Goal: Task Accomplishment & Management: Use online tool/utility

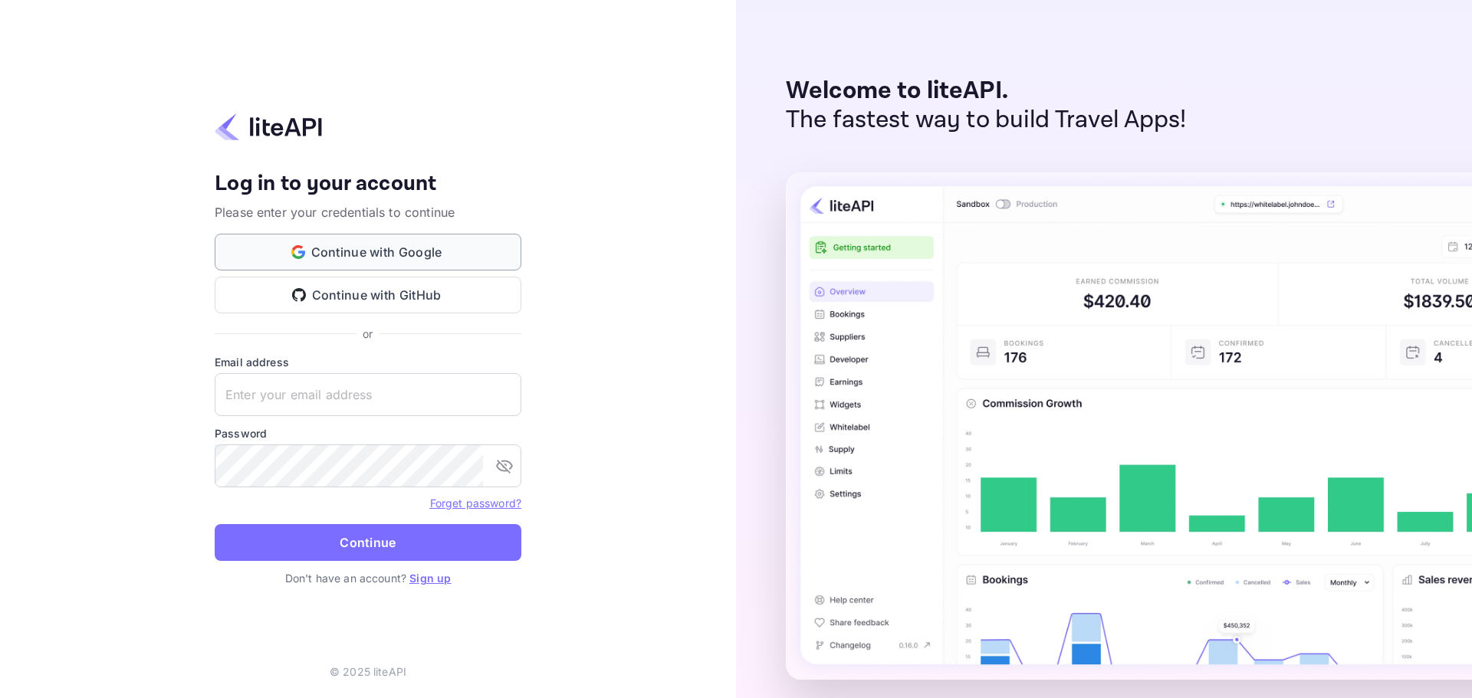
click at [379, 253] on button "Continue with Google" at bounding box center [368, 252] width 307 height 37
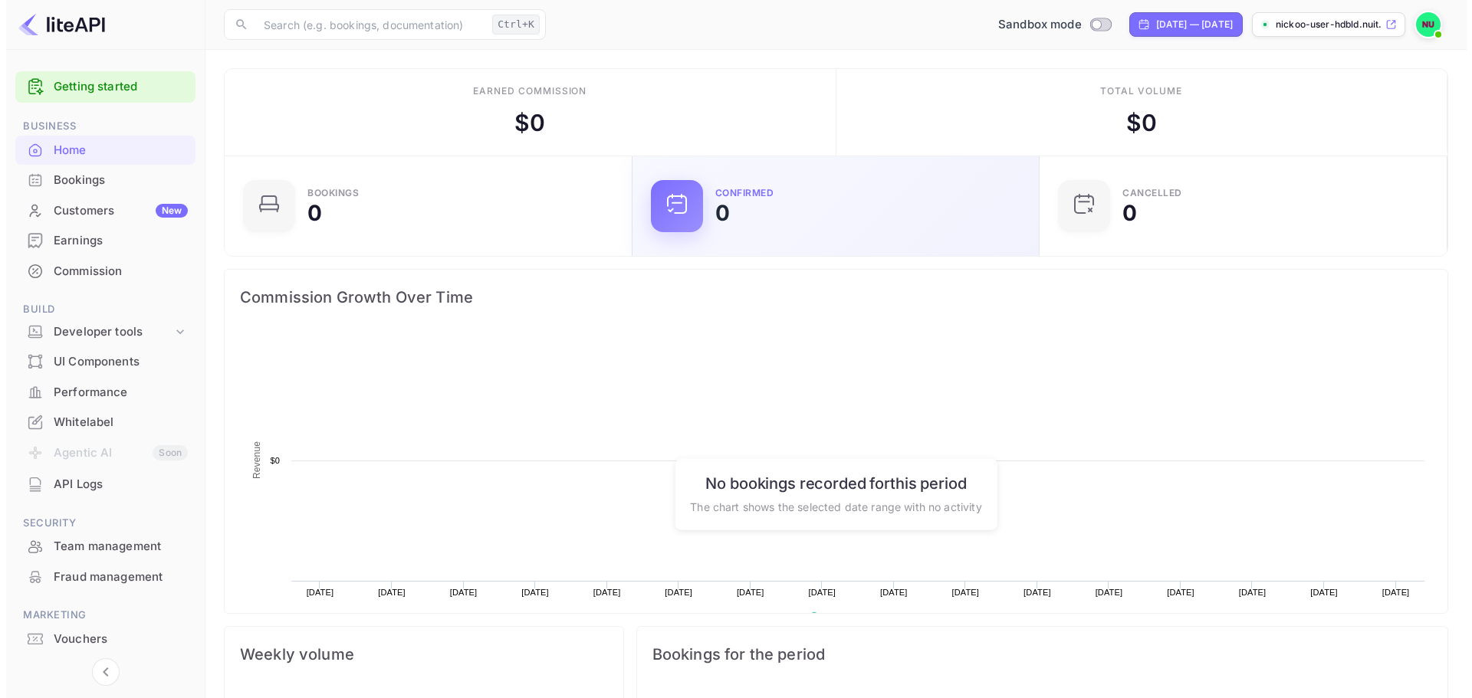
scroll to position [238, 386]
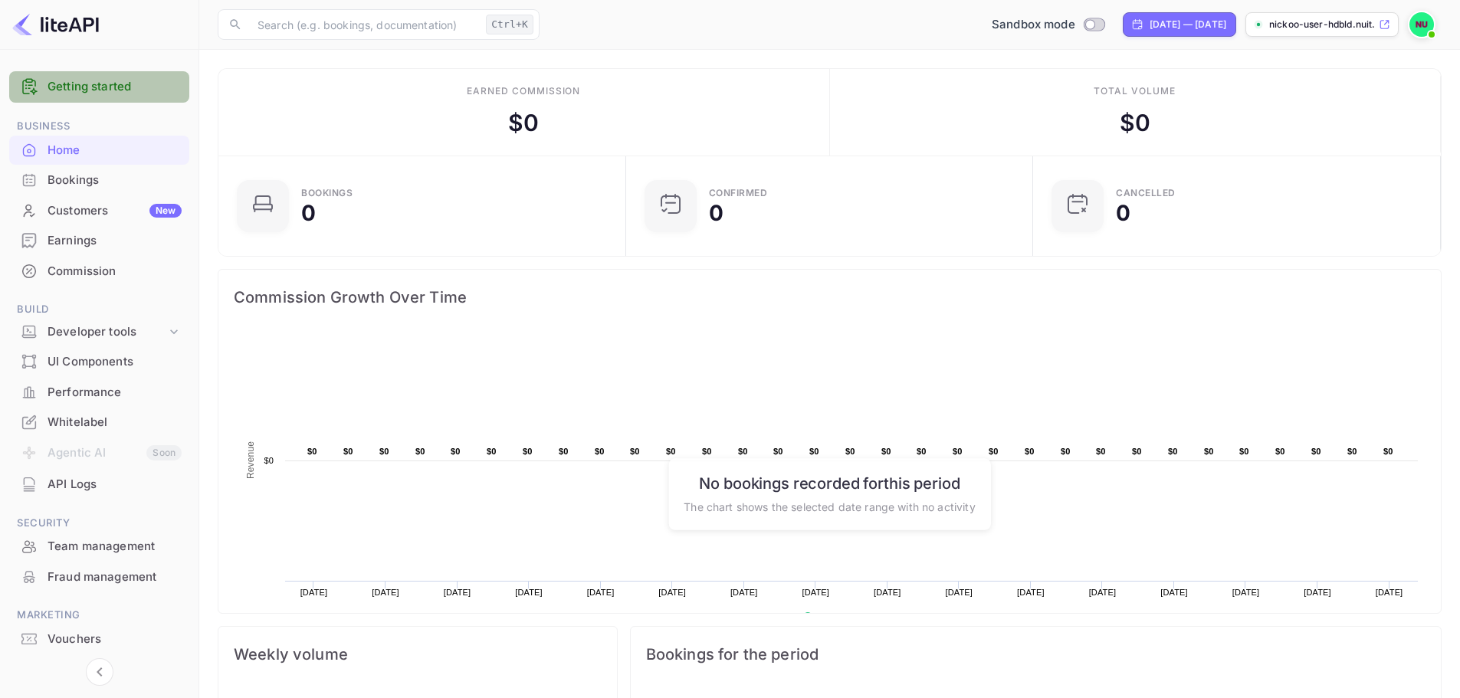
click at [126, 80] on link "Getting started" at bounding box center [115, 87] width 134 height 18
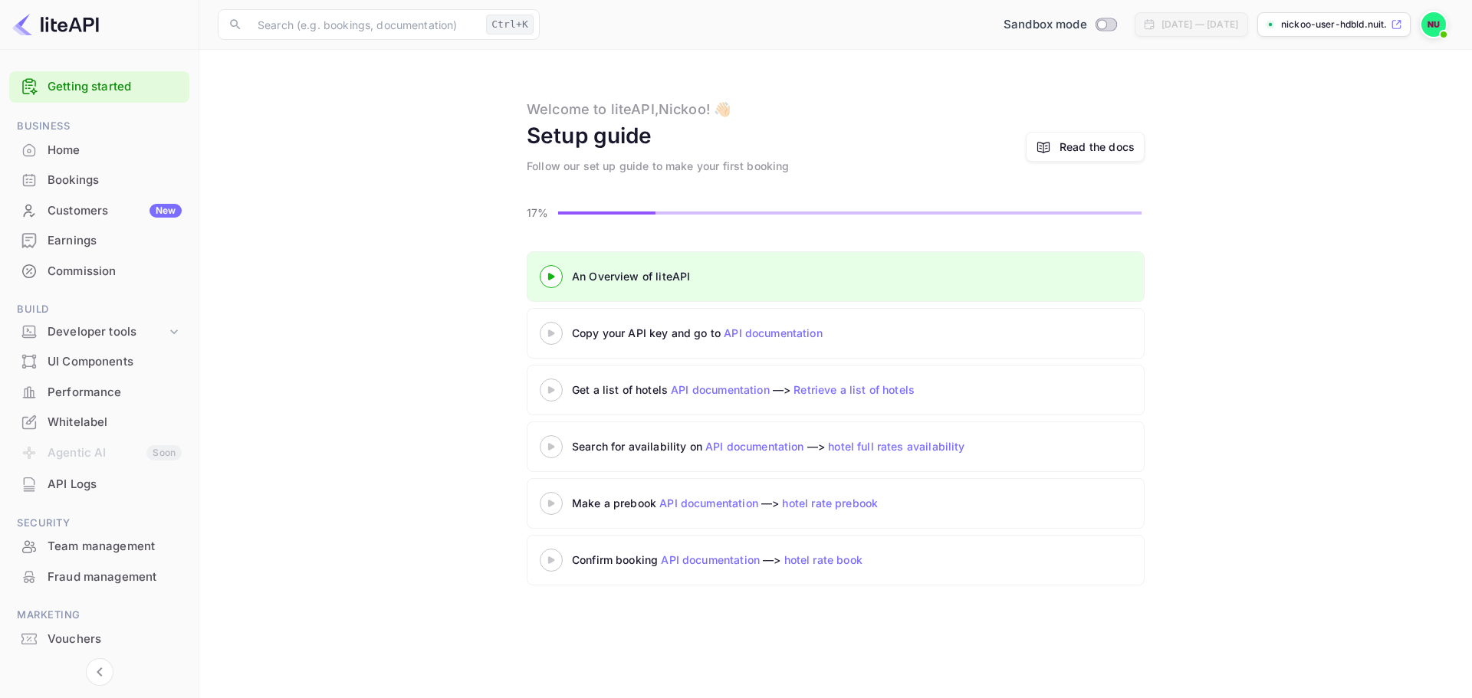
click at [546, 335] on icon at bounding box center [551, 334] width 54 height 8
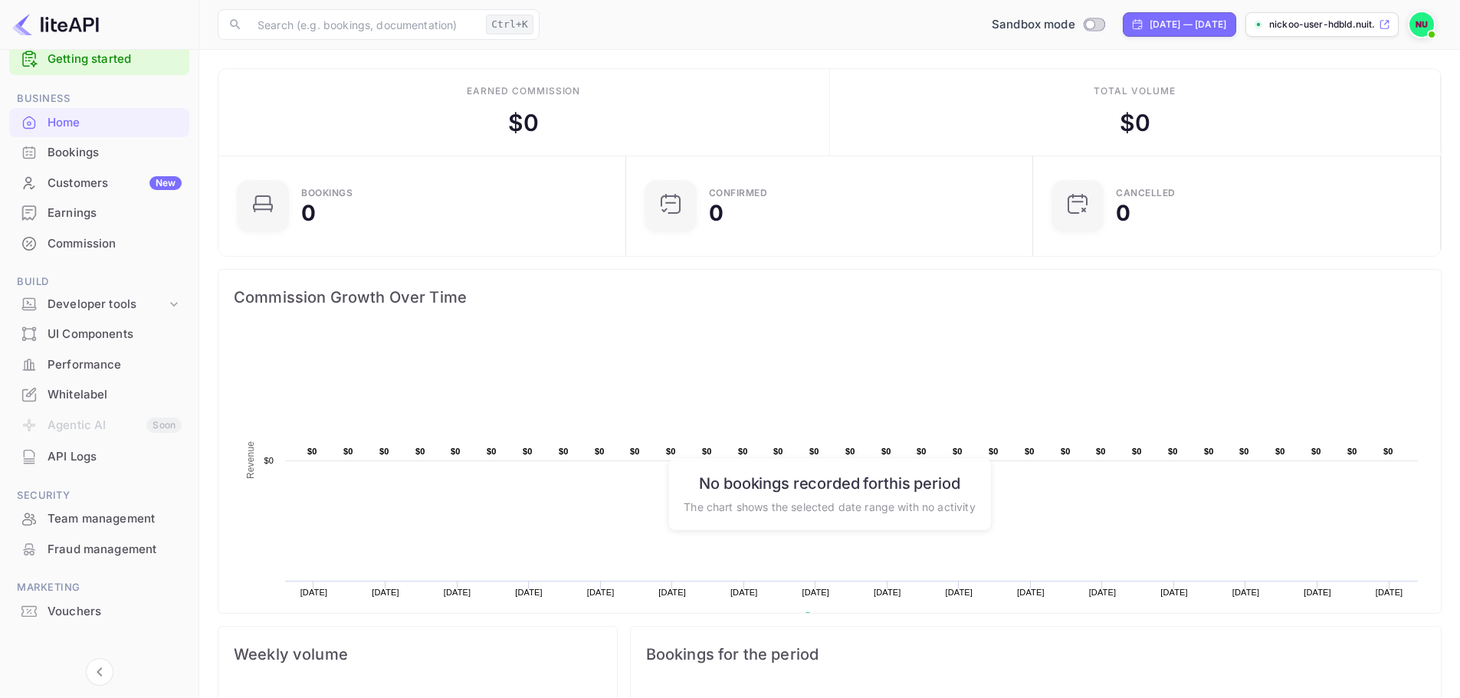
scroll to position [41, 0]
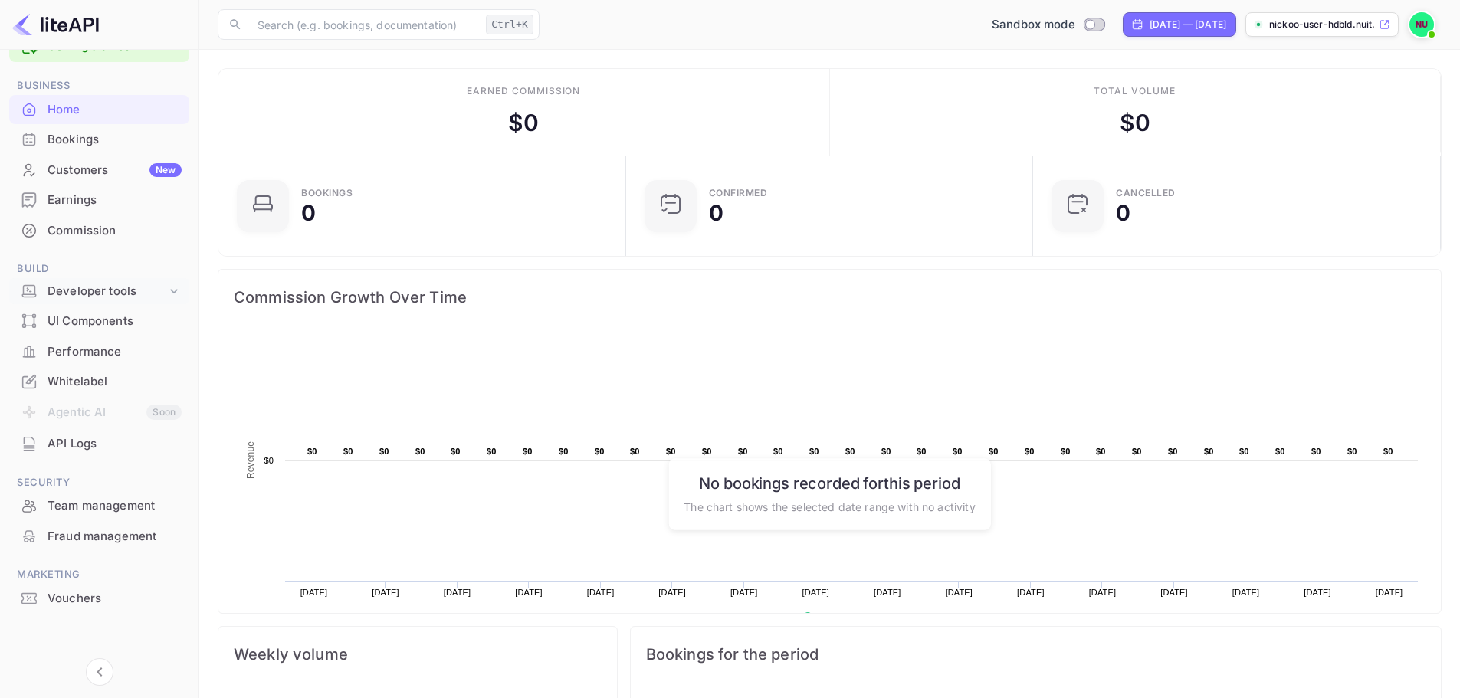
click at [79, 302] on div "Developer tools" at bounding box center [99, 291] width 180 height 27
click at [78, 339] on p "API Keys" at bounding box center [76, 341] width 45 height 16
